Goal: Navigation & Orientation: Find specific page/section

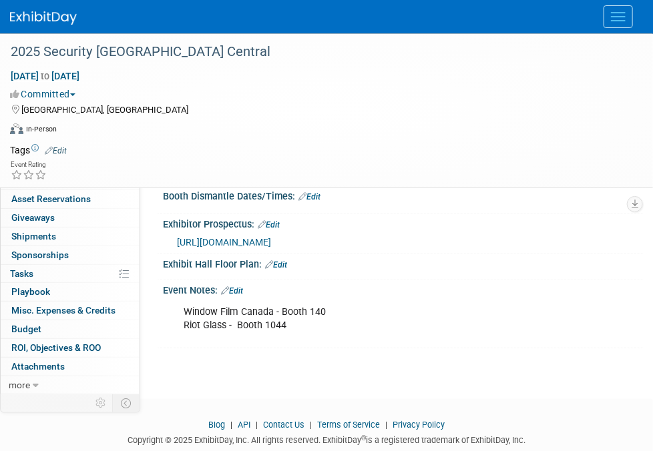
click at [55, 20] on img at bounding box center [43, 17] width 67 height 13
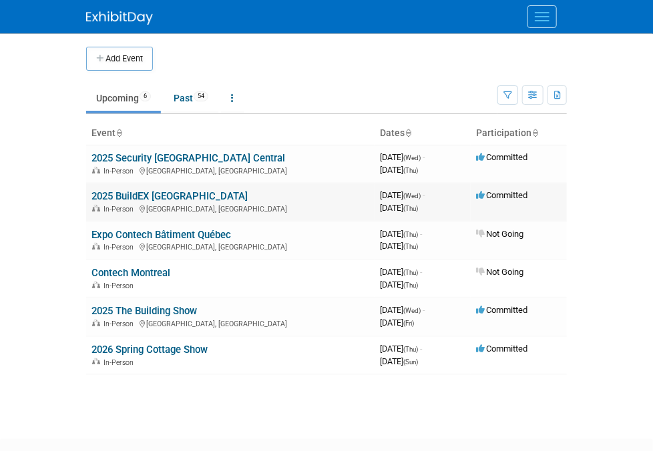
click at [99, 196] on link "2025 BuildEX [GEOGRAPHIC_DATA]" at bounding box center [169, 196] width 156 height 12
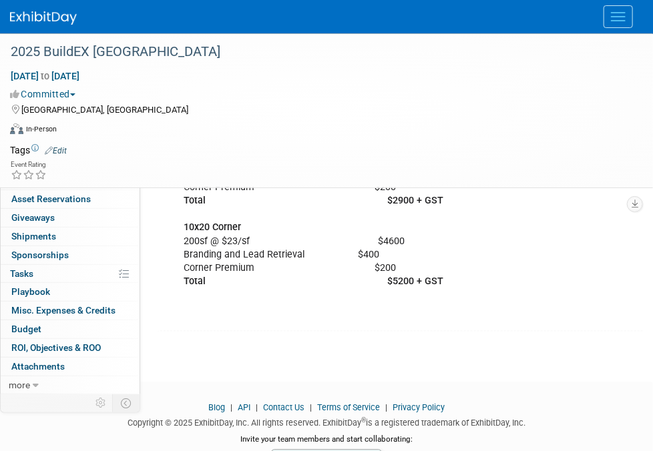
scroll to position [558, 0]
